Goal: Task Accomplishment & Management: Use online tool/utility

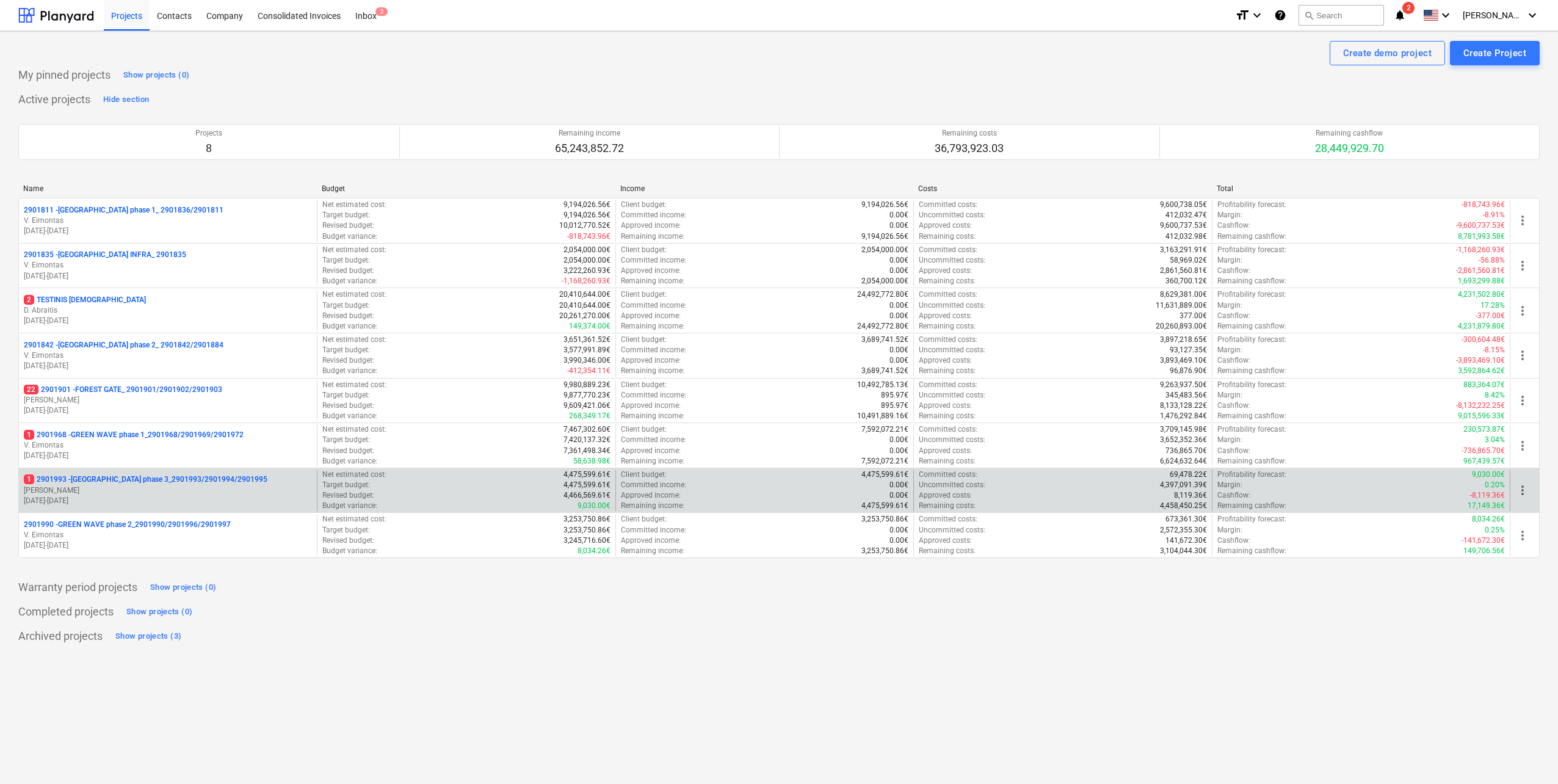
click at [115, 343] on p "[DATE] - [DATE]" at bounding box center [167, 500] width 288 height 10
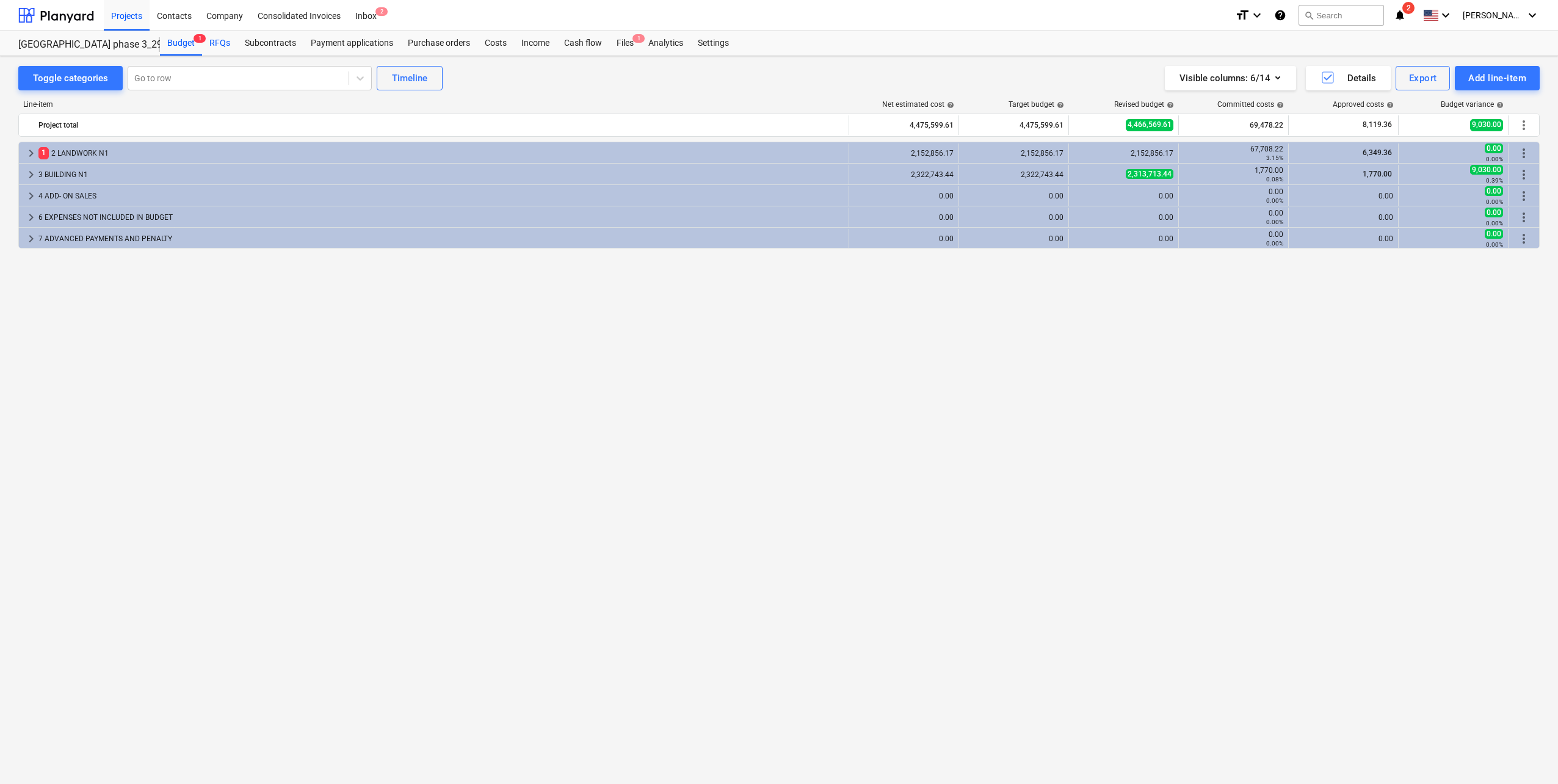
click at [221, 44] on div "RFQs" at bounding box center [220, 43] width 36 height 24
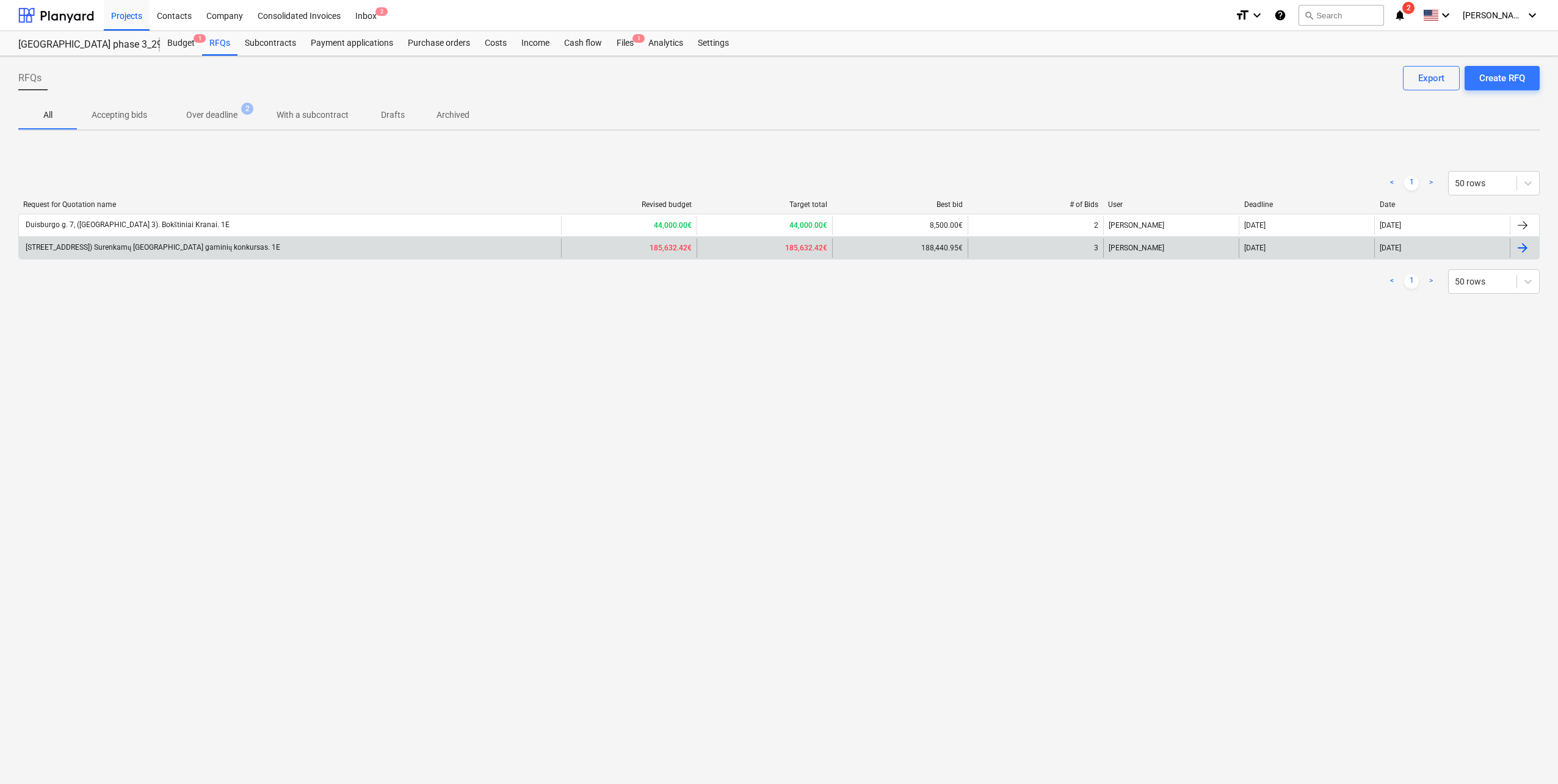
click at [208, 244] on div "[STREET_ADDRESS]) Surenkamų [GEOGRAPHIC_DATA] gaminių konkursas. 1E" at bounding box center [151, 248] width 256 height 9
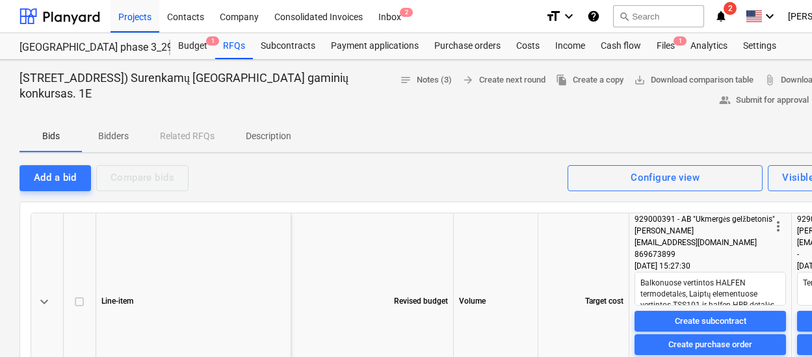
type textarea "x"
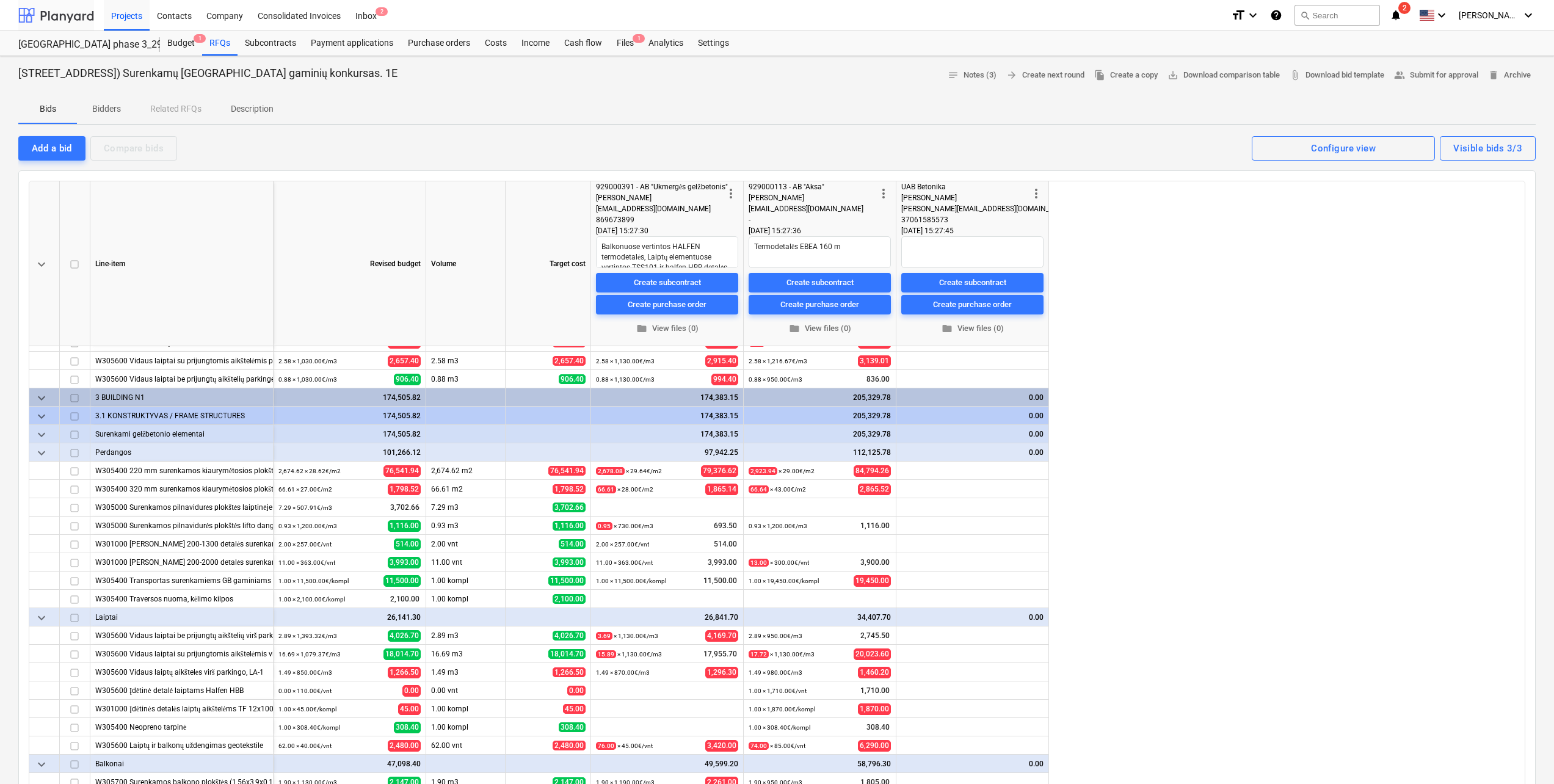
click at [65, 10] on div at bounding box center [56, 15] width 76 height 31
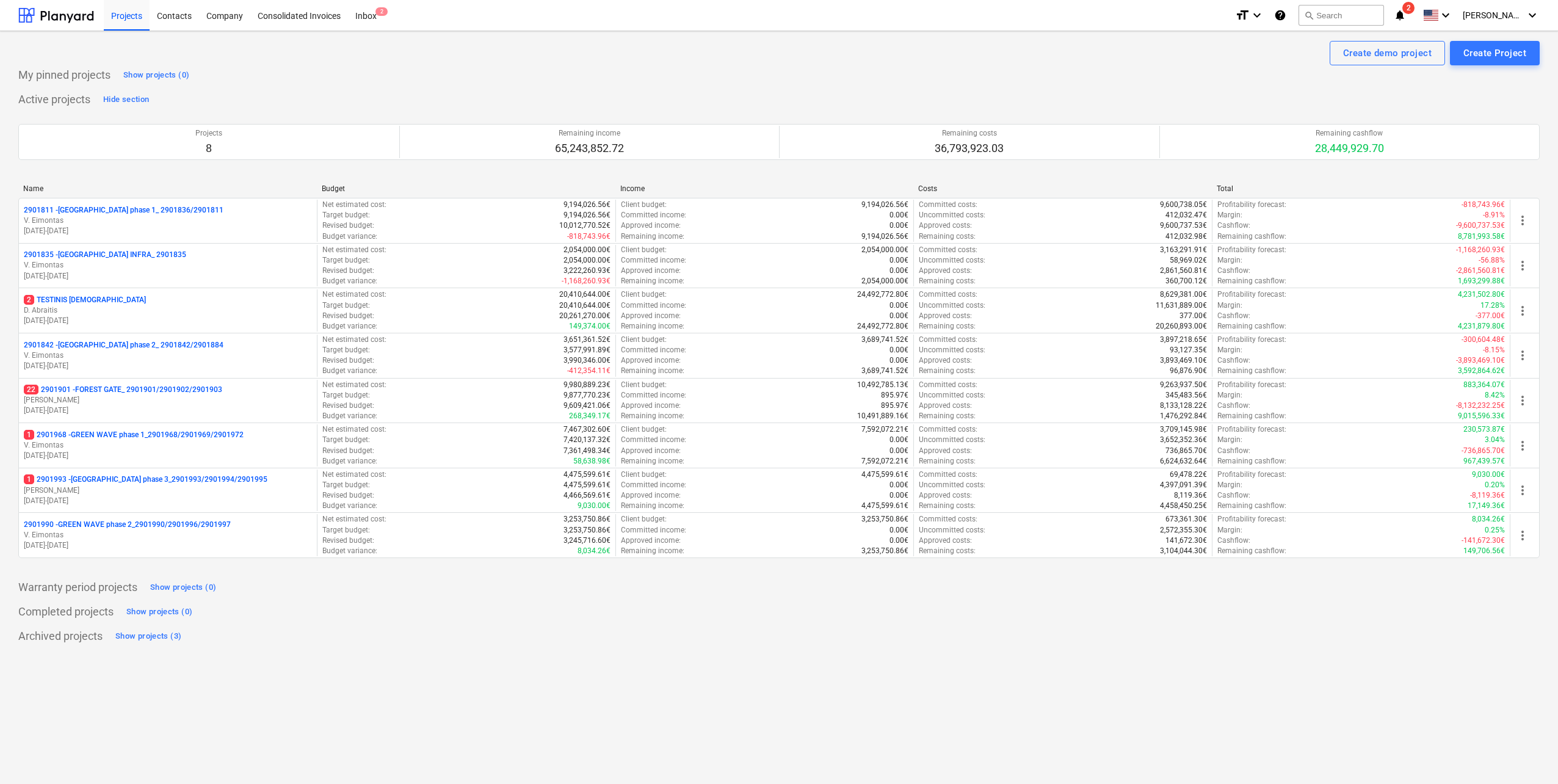
click at [200, 343] on p "2901990 - GREEN WAVE phase 2_2901990/2901996/2901997" at bounding box center [127, 524] width 207 height 10
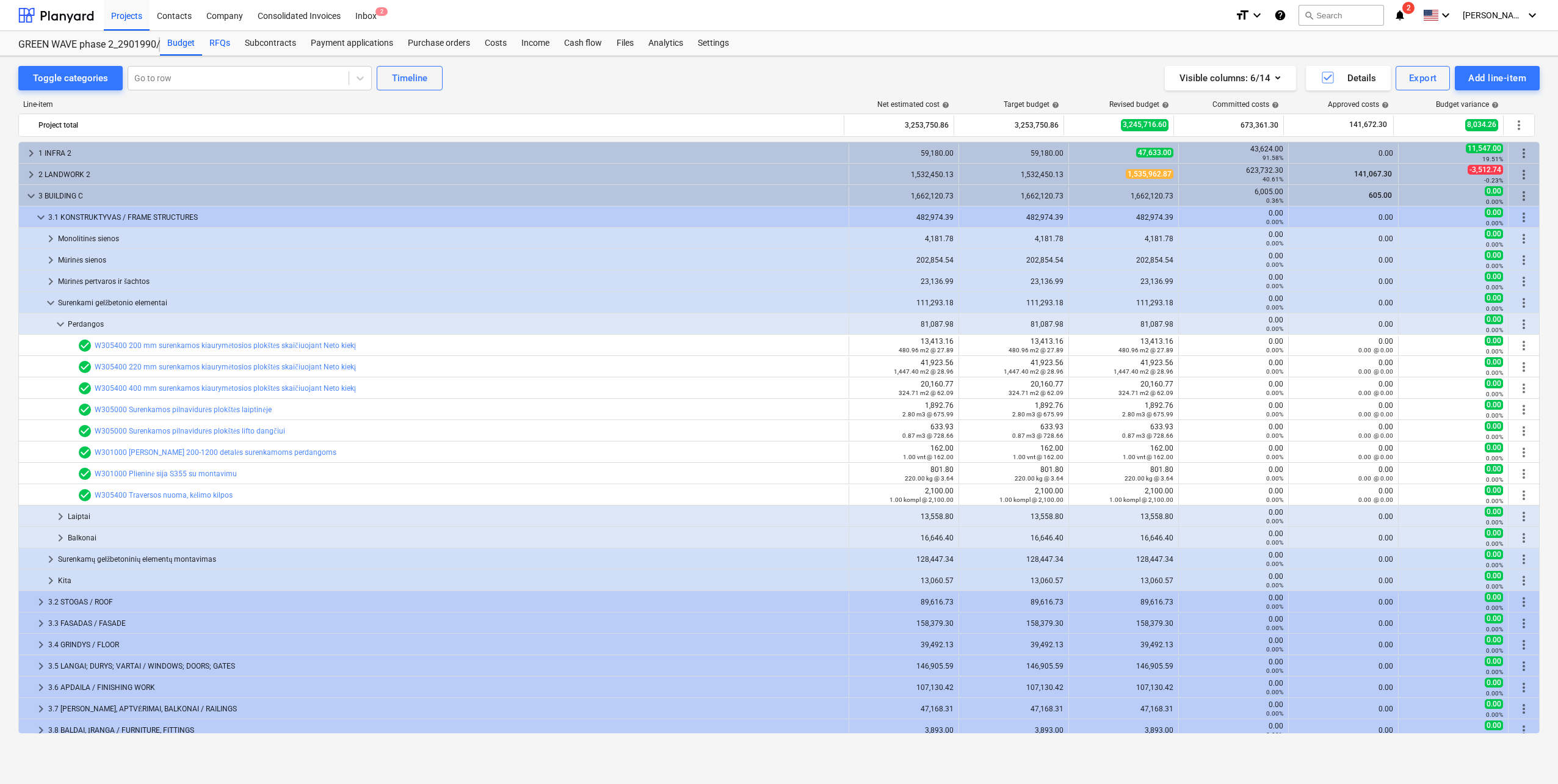
click at [222, 41] on div "RFQs" at bounding box center [220, 43] width 36 height 24
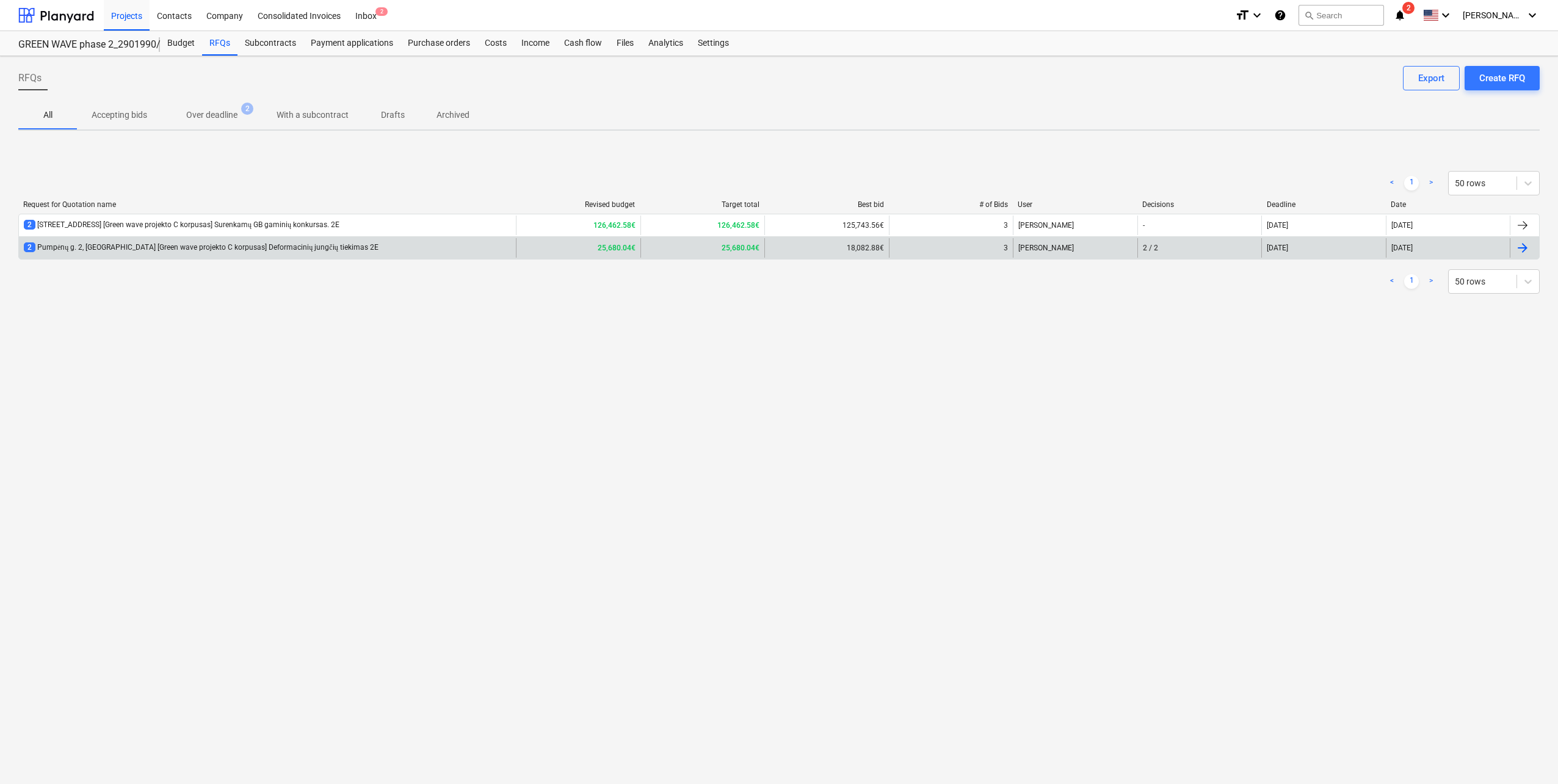
click at [324, 256] on div "2 Pumpėnų g. 2, [GEOGRAPHIC_DATA] [Green wave projekto C korpusas] Deformacinių…" at bounding box center [267, 248] width 497 height 20
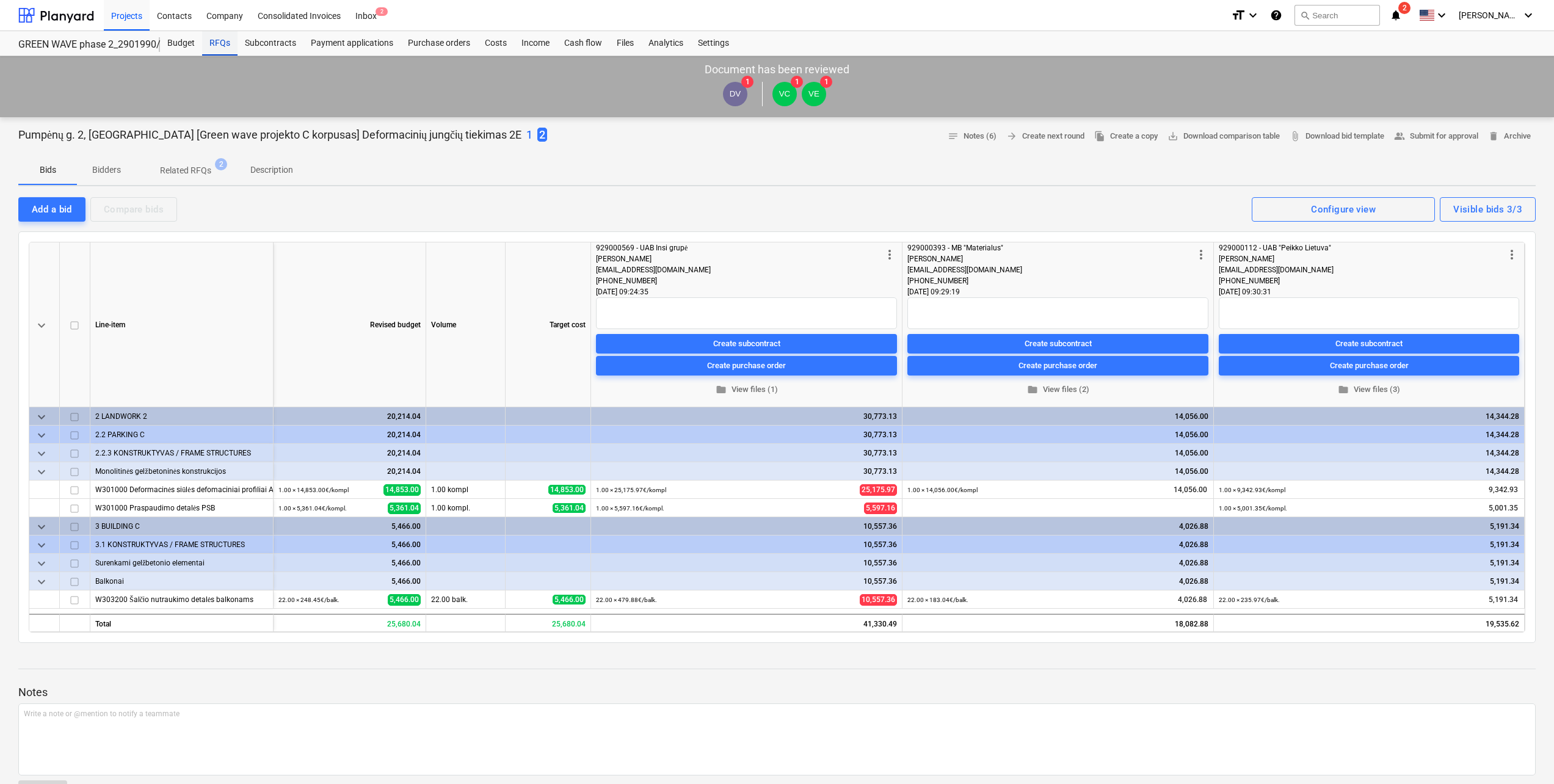
click at [223, 38] on div "RFQs" at bounding box center [220, 43] width 36 height 24
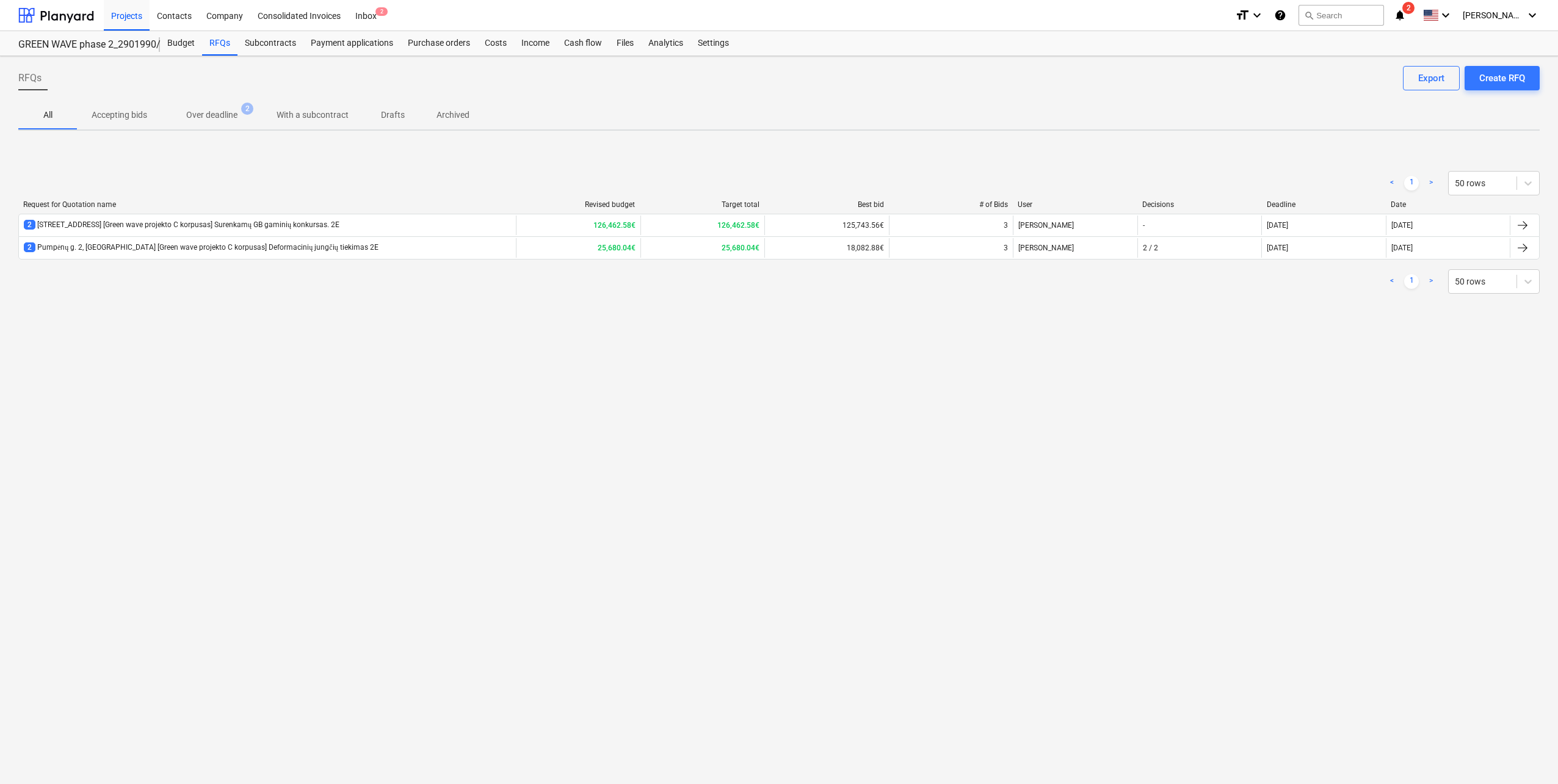
click at [433, 343] on div "RFQs Create RFQ Export All Accepting bids Over deadline 2 With a subcontract Dr…" at bounding box center [779, 420] width 1558 height 728
